Goal: Transaction & Acquisition: Purchase product/service

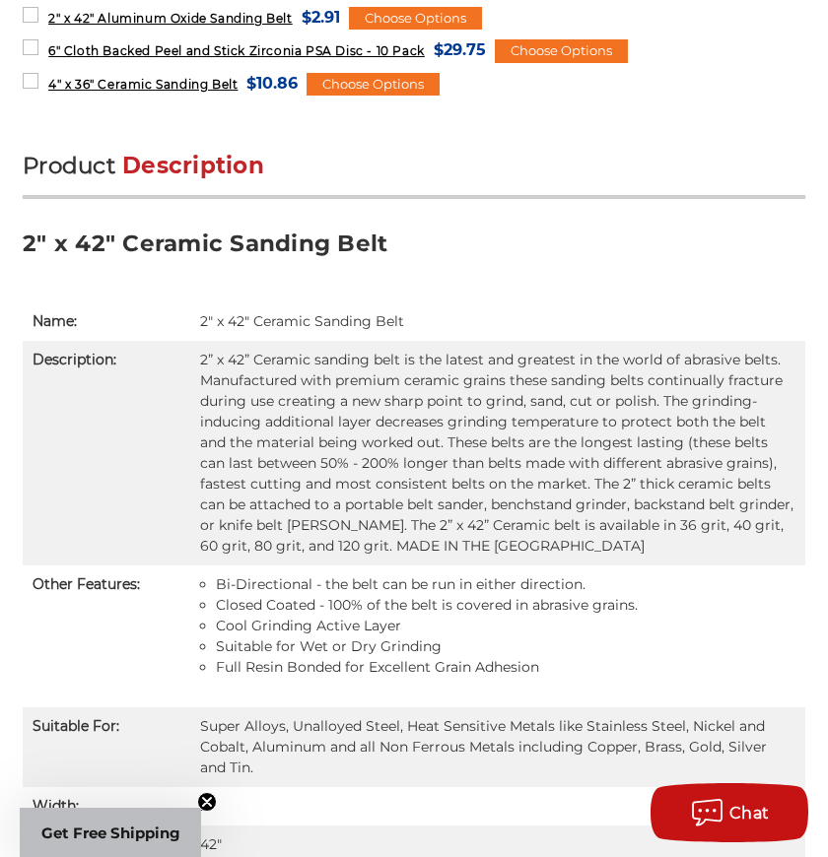
scroll to position [1149, 0]
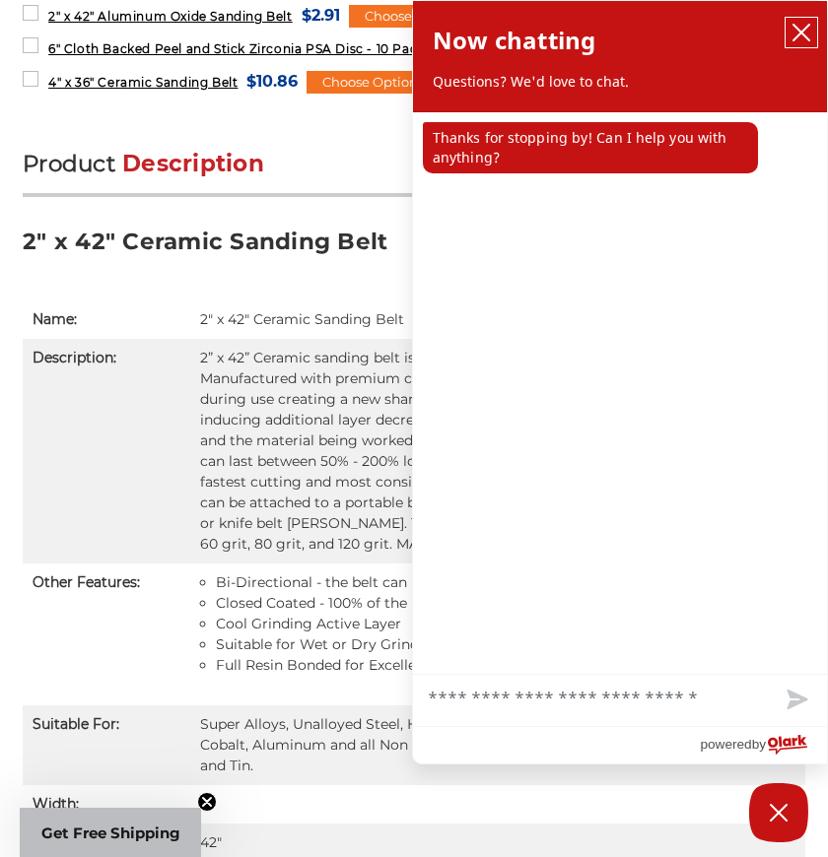
click at [811, 28] on button "close chatbox" at bounding box center [802, 33] width 32 height 30
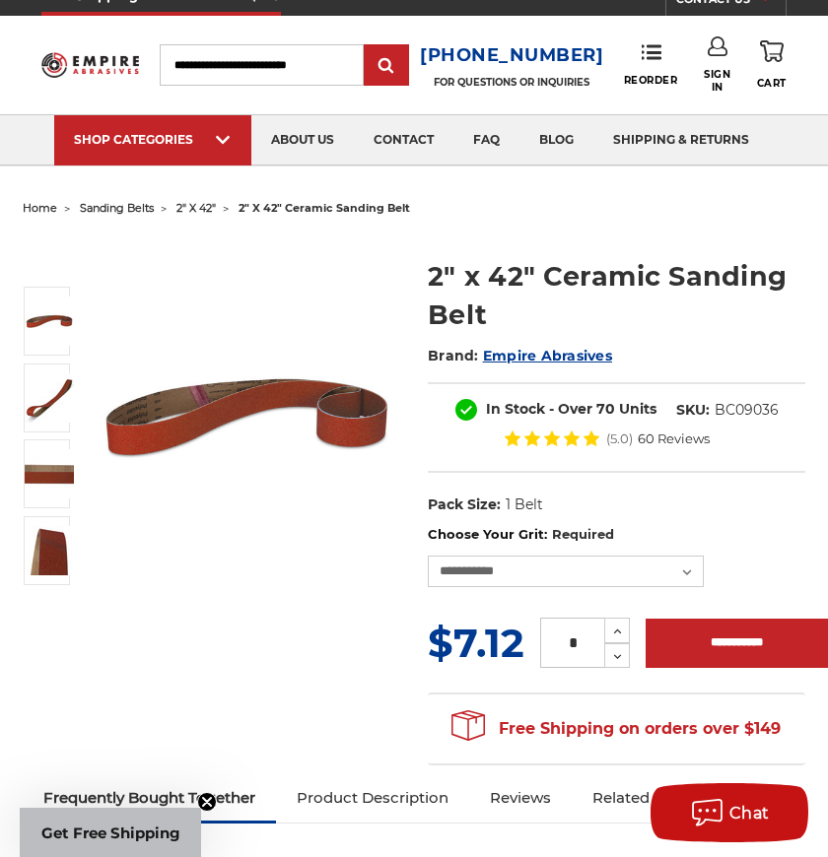
scroll to position [0, 0]
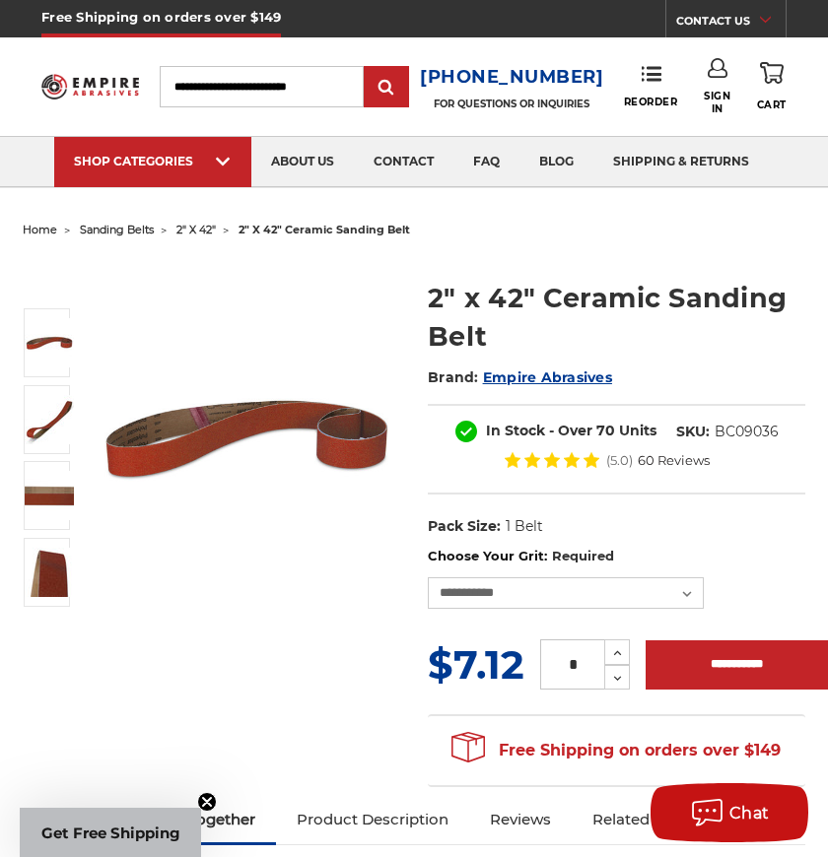
click at [206, 234] on span "2" x 42"" at bounding box center [195, 230] width 39 height 14
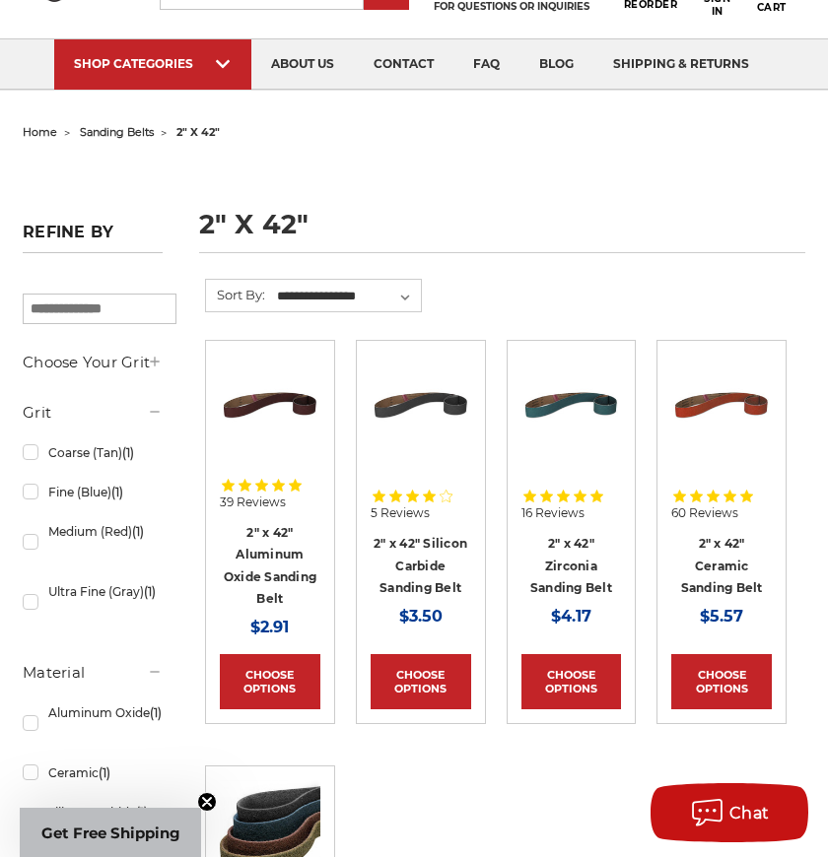
scroll to position [304, 0]
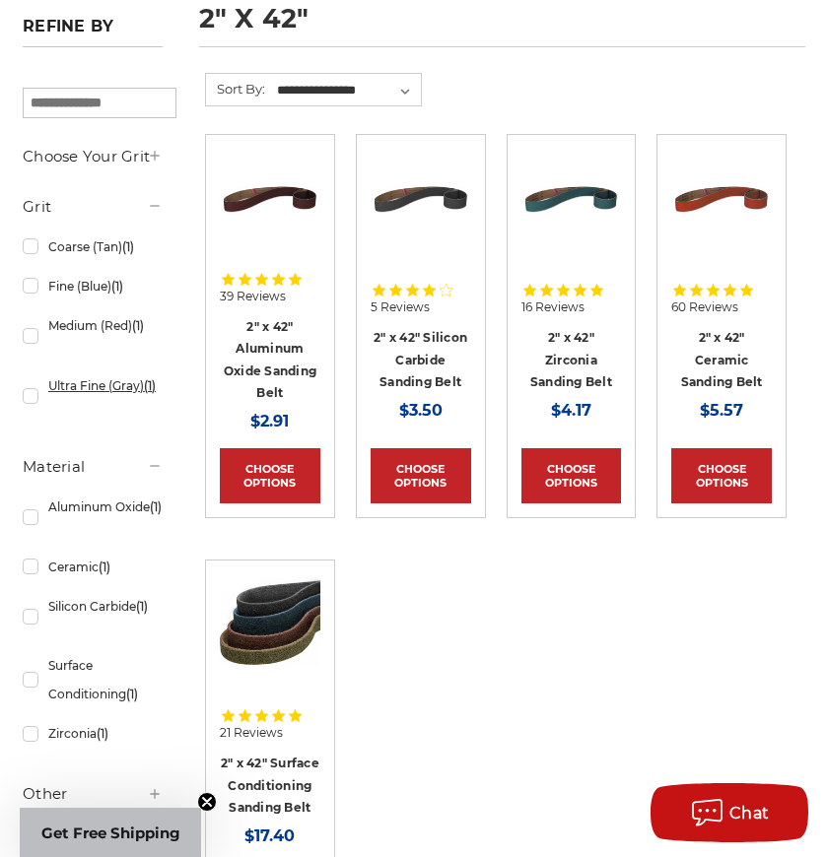
click at [102, 385] on link "Ultra Fine (Gray) (1)" at bounding box center [93, 396] width 140 height 55
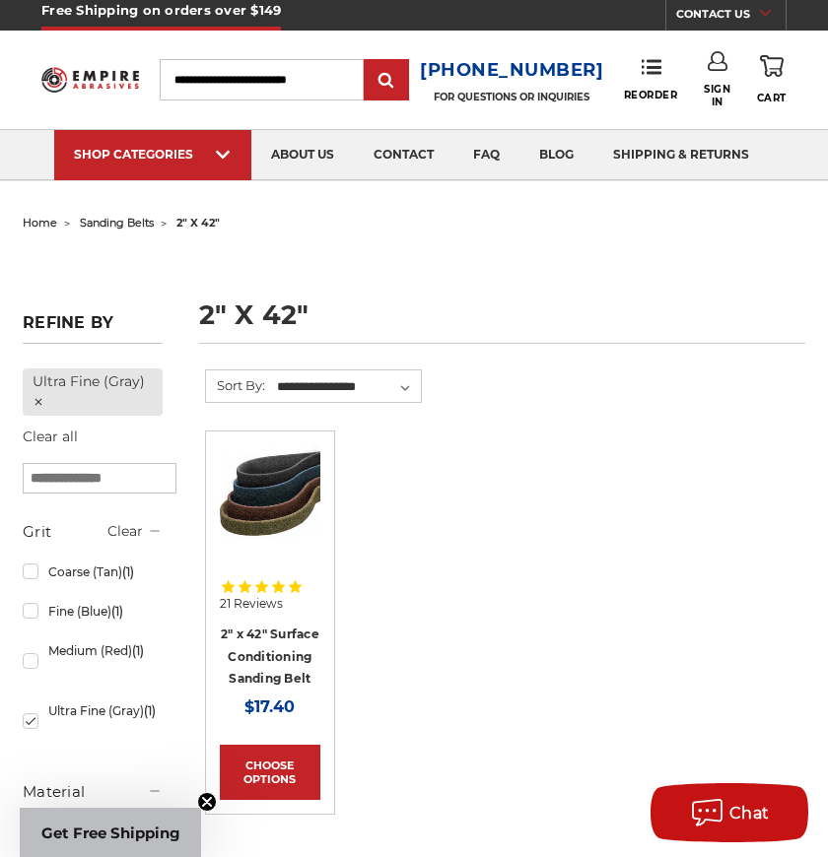
scroll to position [308, 0]
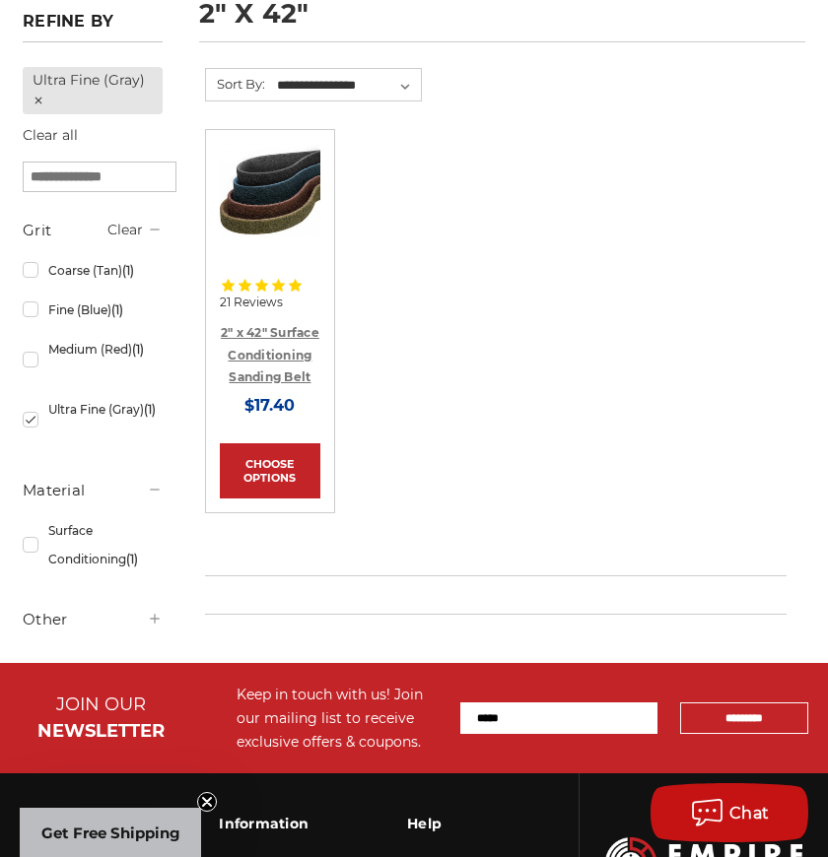
click at [291, 364] on link "2" x 42" Surface Conditioning Sanding Belt" at bounding box center [270, 354] width 99 height 59
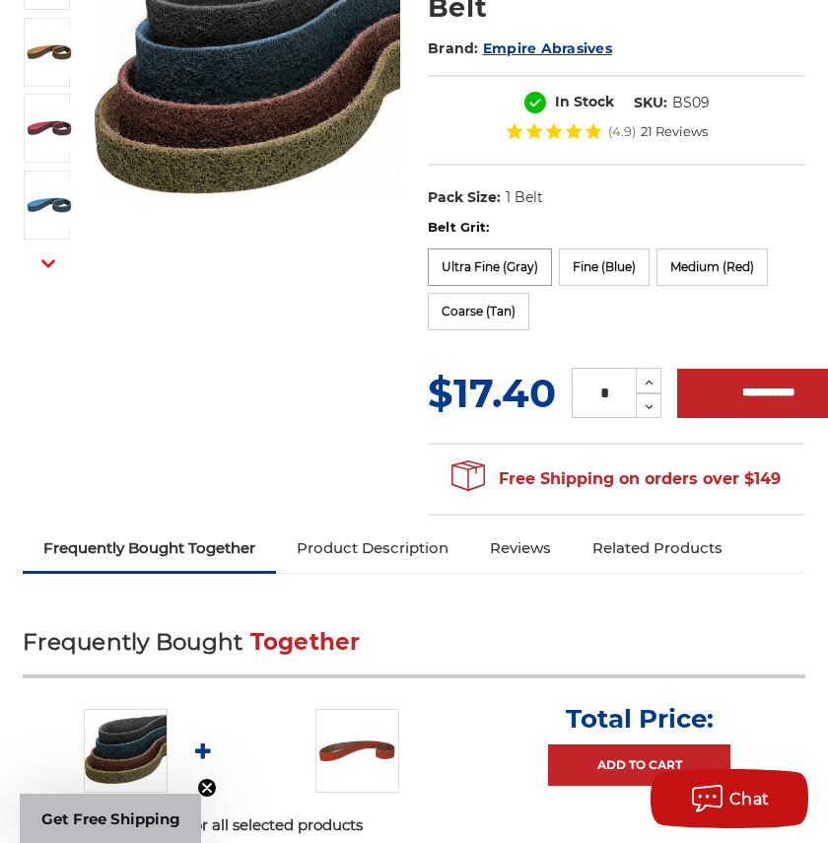
click at [507, 248] on label "Ultra Fine (Gray)" at bounding box center [490, 266] width 124 height 37
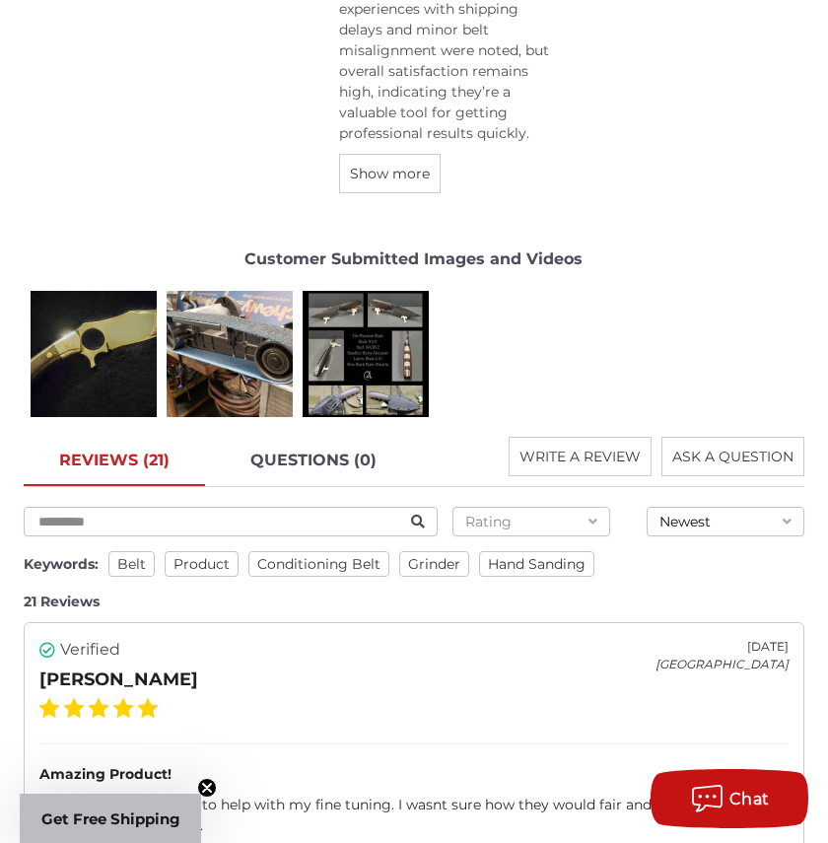
scroll to position [3108, 0]
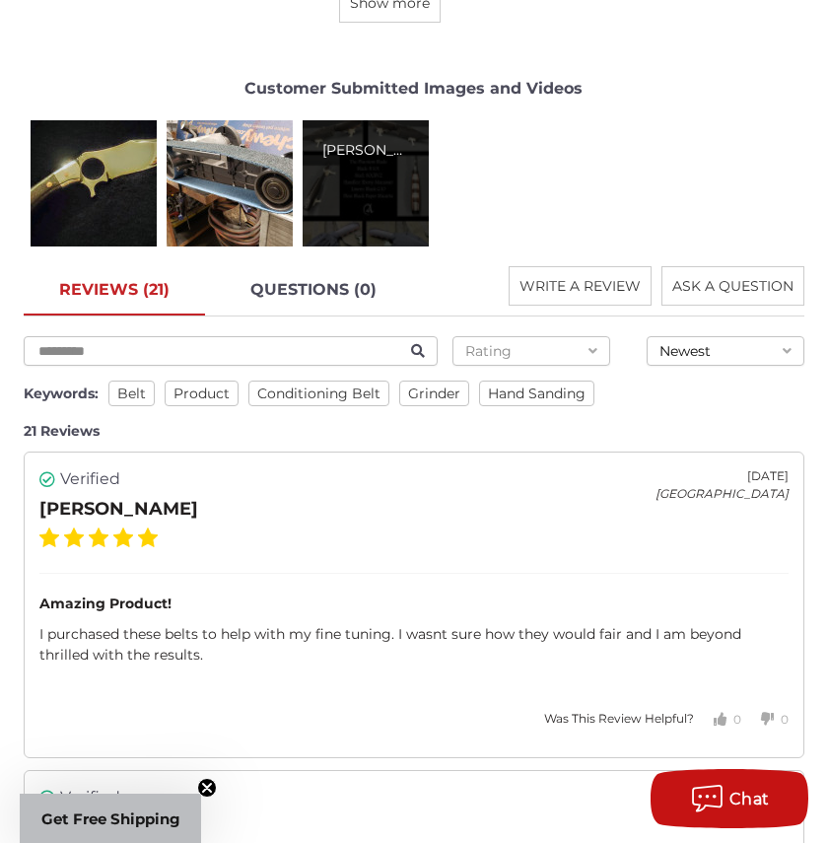
click at [403, 182] on div "Alan P." at bounding box center [366, 183] width 126 height 126
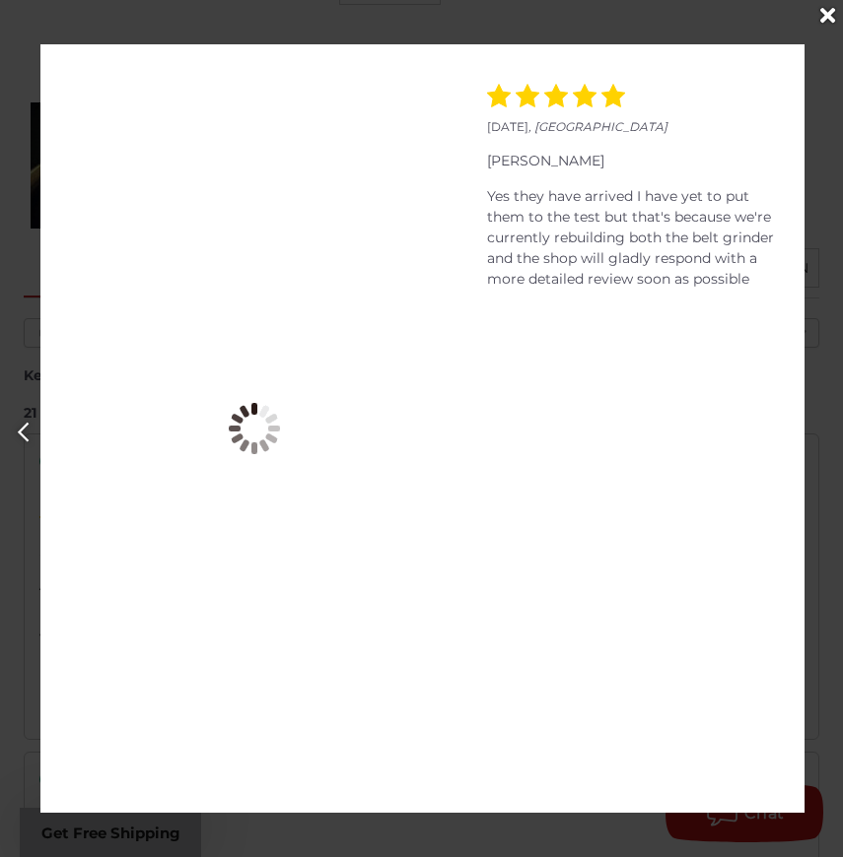
scroll to position [0, 1685]
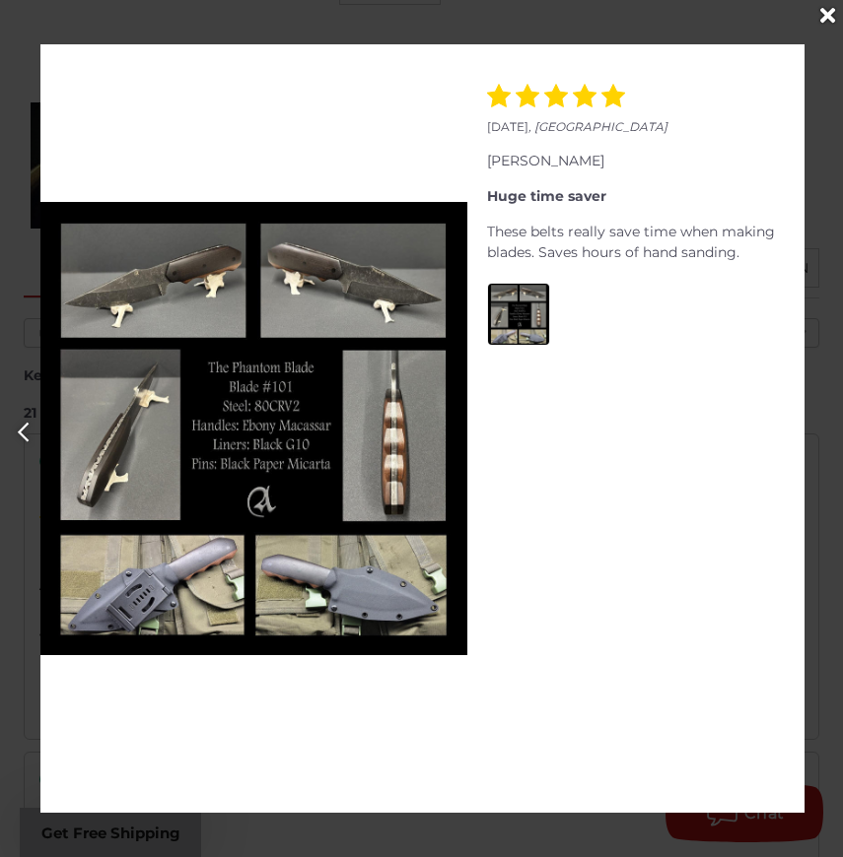
click at [826, 20] on icon "Close" at bounding box center [827, 16] width 15 height 22
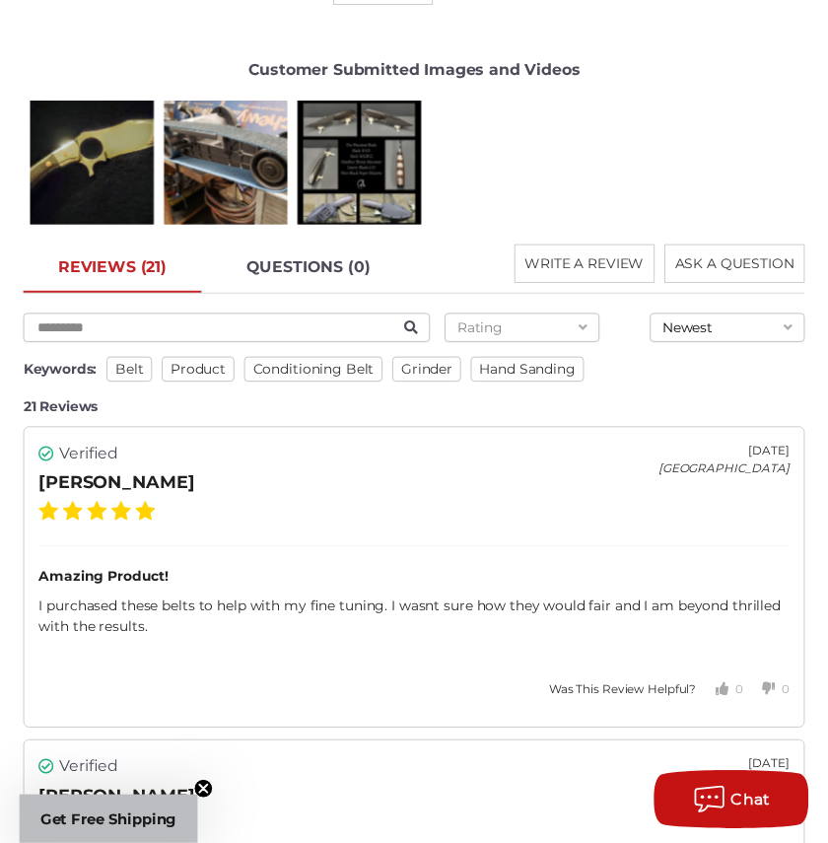
scroll to position [3108, 0]
